Goal: Task Accomplishment & Management: Use online tool/utility

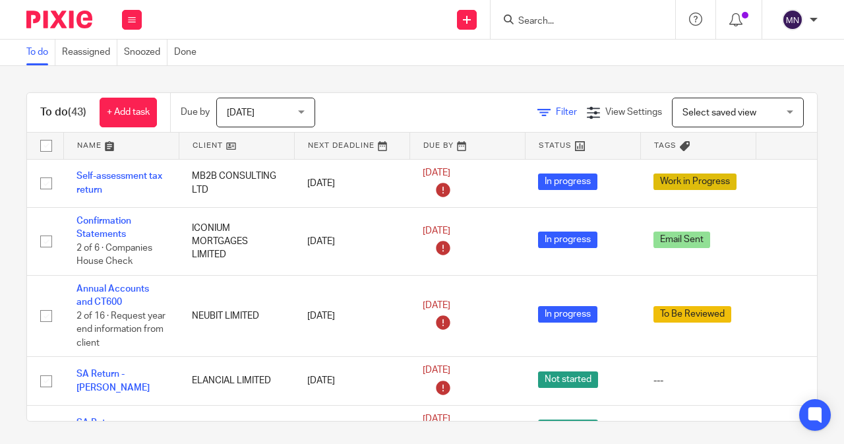
click at [556, 111] on span "Filter" at bounding box center [566, 111] width 21 height 9
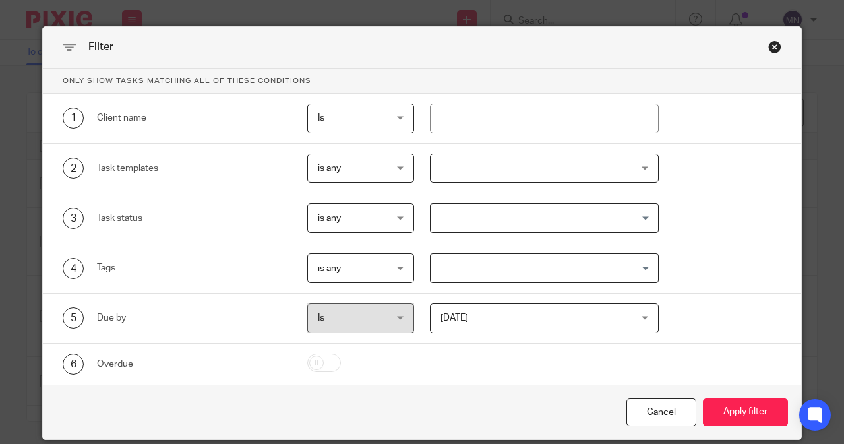
click at [437, 156] on div at bounding box center [544, 169] width 229 height 30
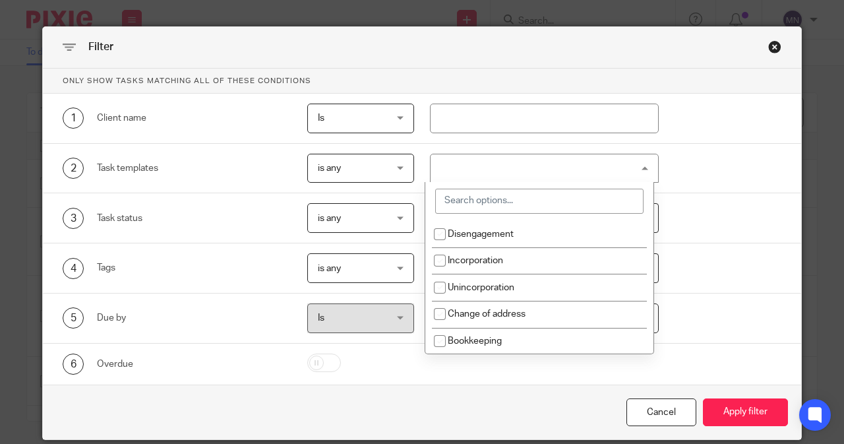
click at [459, 204] on input "search" at bounding box center [539, 200] width 208 height 25
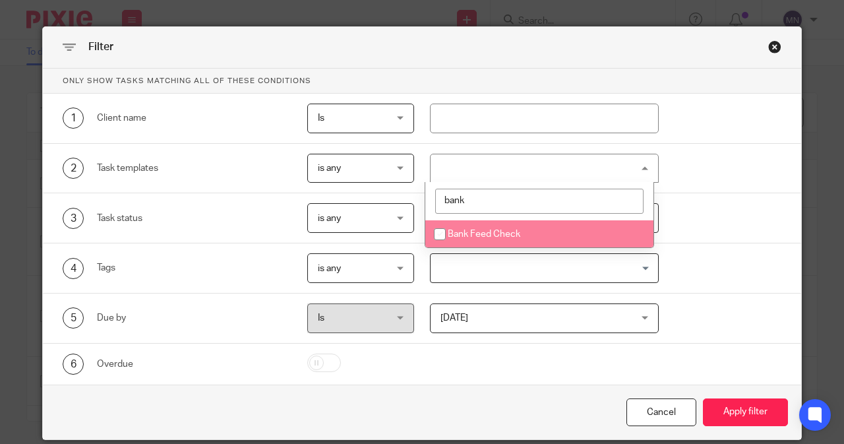
type input "bank"
click at [451, 234] on input "checkbox" at bounding box center [439, 233] width 25 height 25
checkbox input "true"
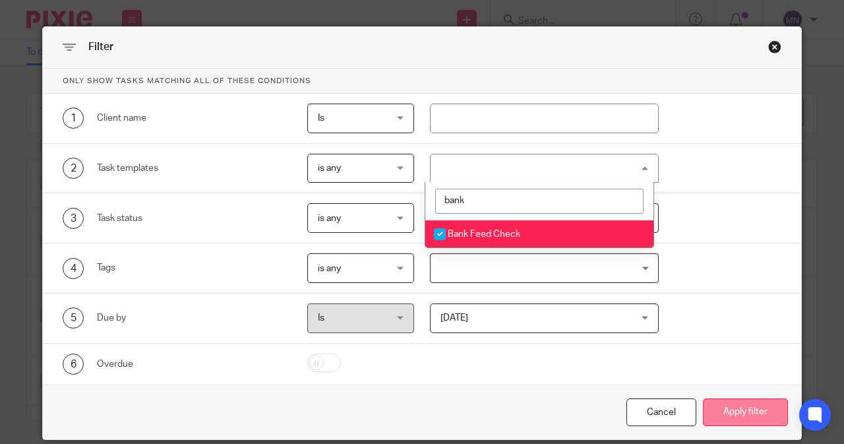
click at [745, 407] on button "Apply filter" at bounding box center [745, 412] width 85 height 28
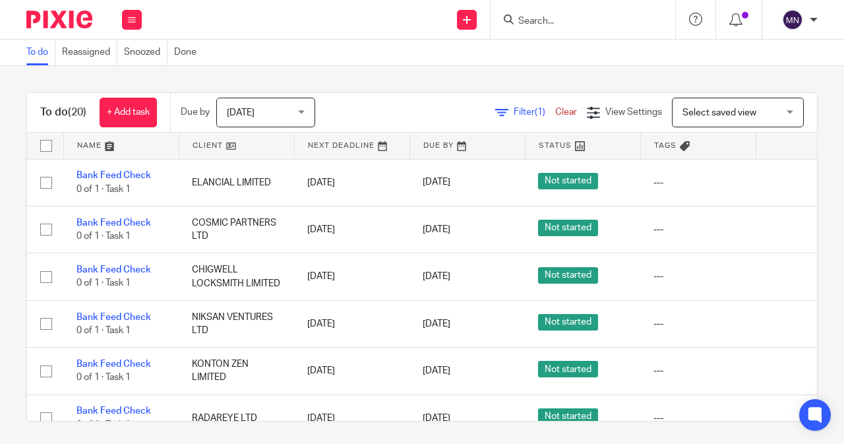
click at [50, 140] on input "checkbox" at bounding box center [46, 145] width 25 height 25
checkbox input "true"
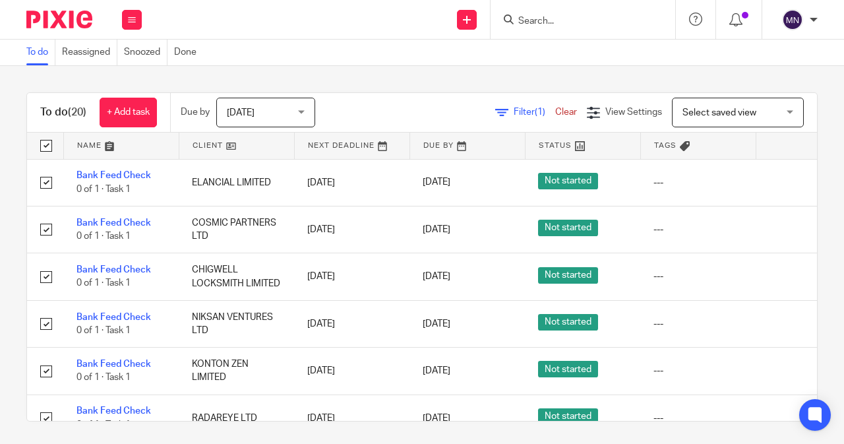
checkbox input "true"
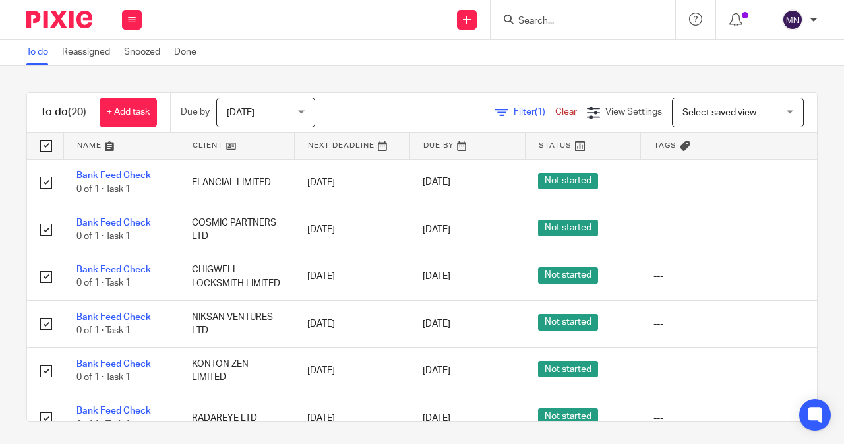
checkbox input "true"
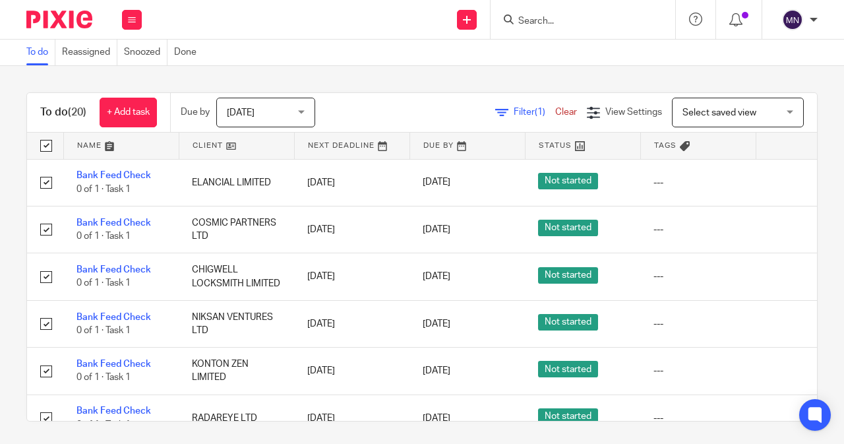
checkbox input "true"
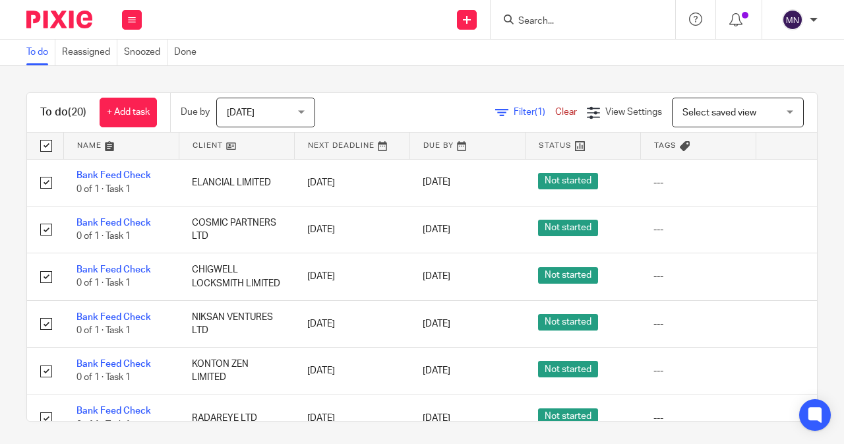
checkbox input "true"
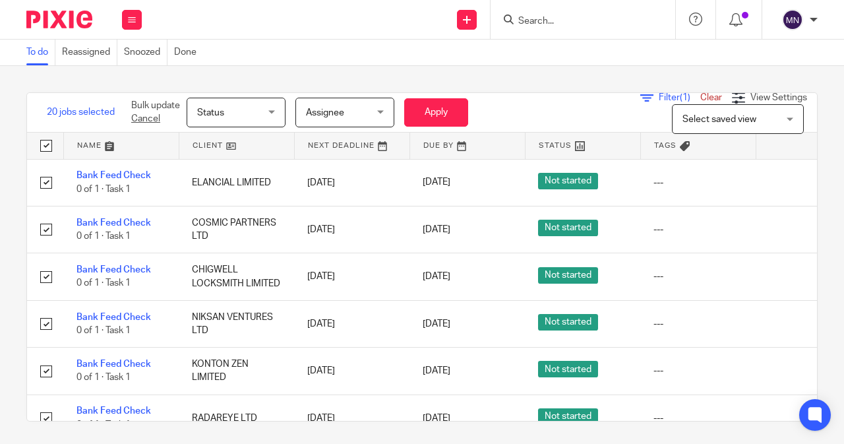
click at [240, 117] on span "Status" at bounding box center [232, 112] width 70 height 28
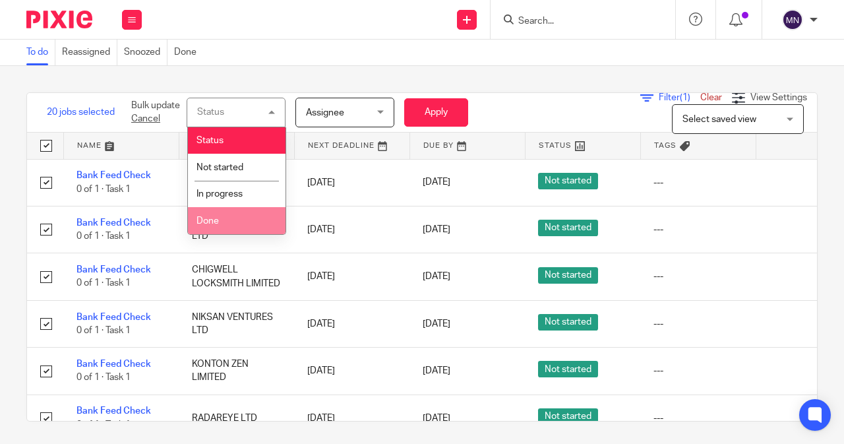
click at [242, 228] on li "Done" at bounding box center [237, 220] width 98 height 27
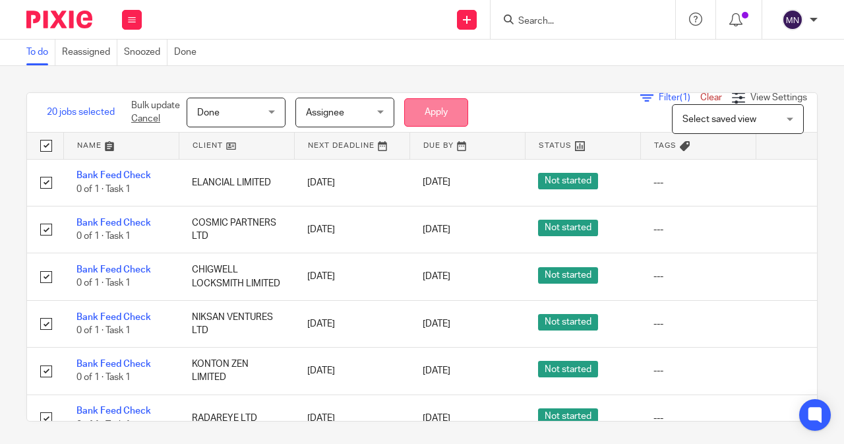
click at [421, 102] on button "Apply" at bounding box center [436, 112] width 64 height 28
